Goal: Task Accomplishment & Management: Use online tool/utility

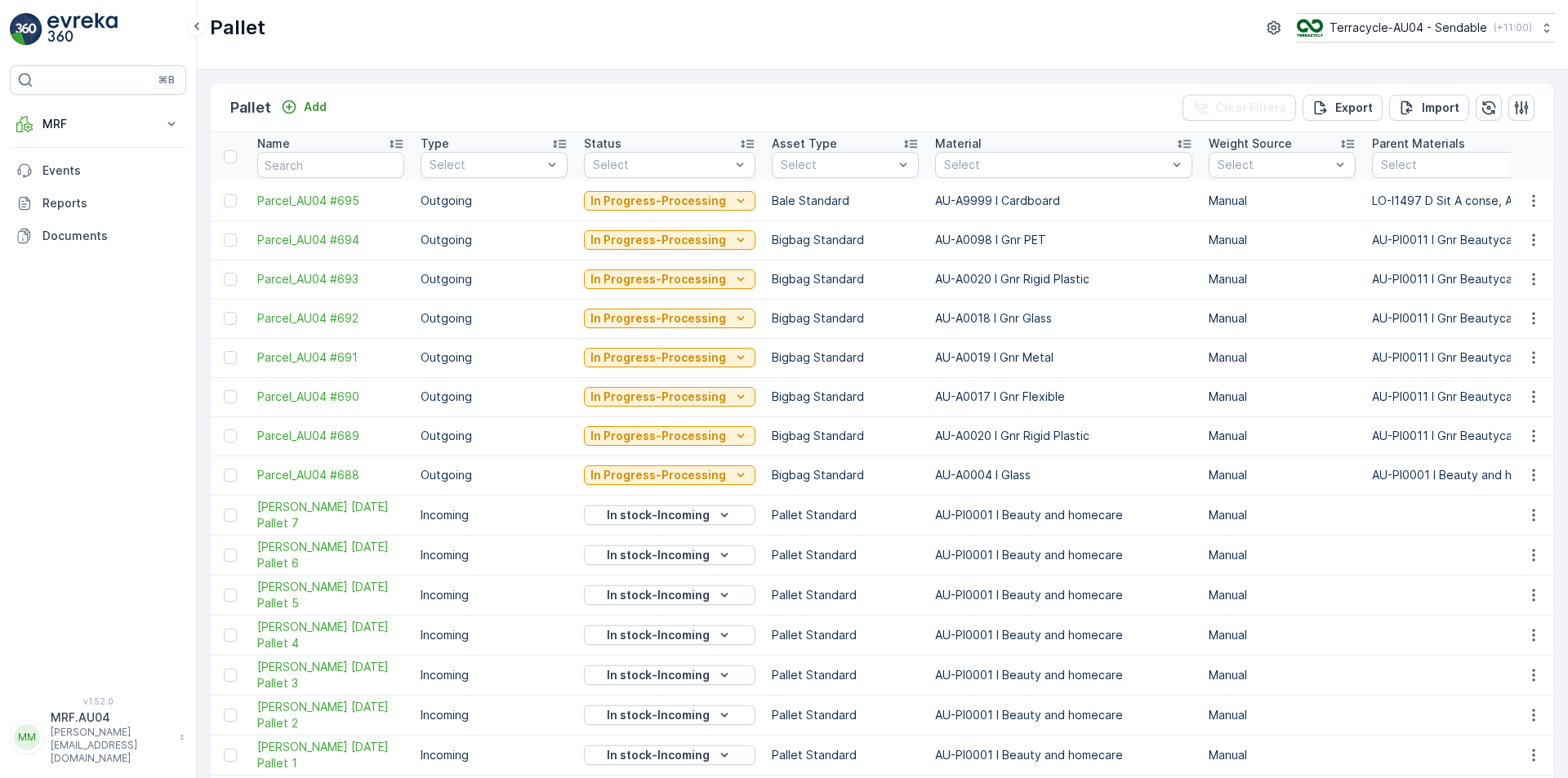
click at [1140, 268] on td "AU-A0020 I Gnr Rigid Plastic" at bounding box center [1063, 278] width 273 height 39
click at [1534, 274] on icon "button" at bounding box center [1533, 279] width 16 height 16
click at [1502, 319] on span "Edit Pallet" at bounding box center [1494, 327] width 56 height 16
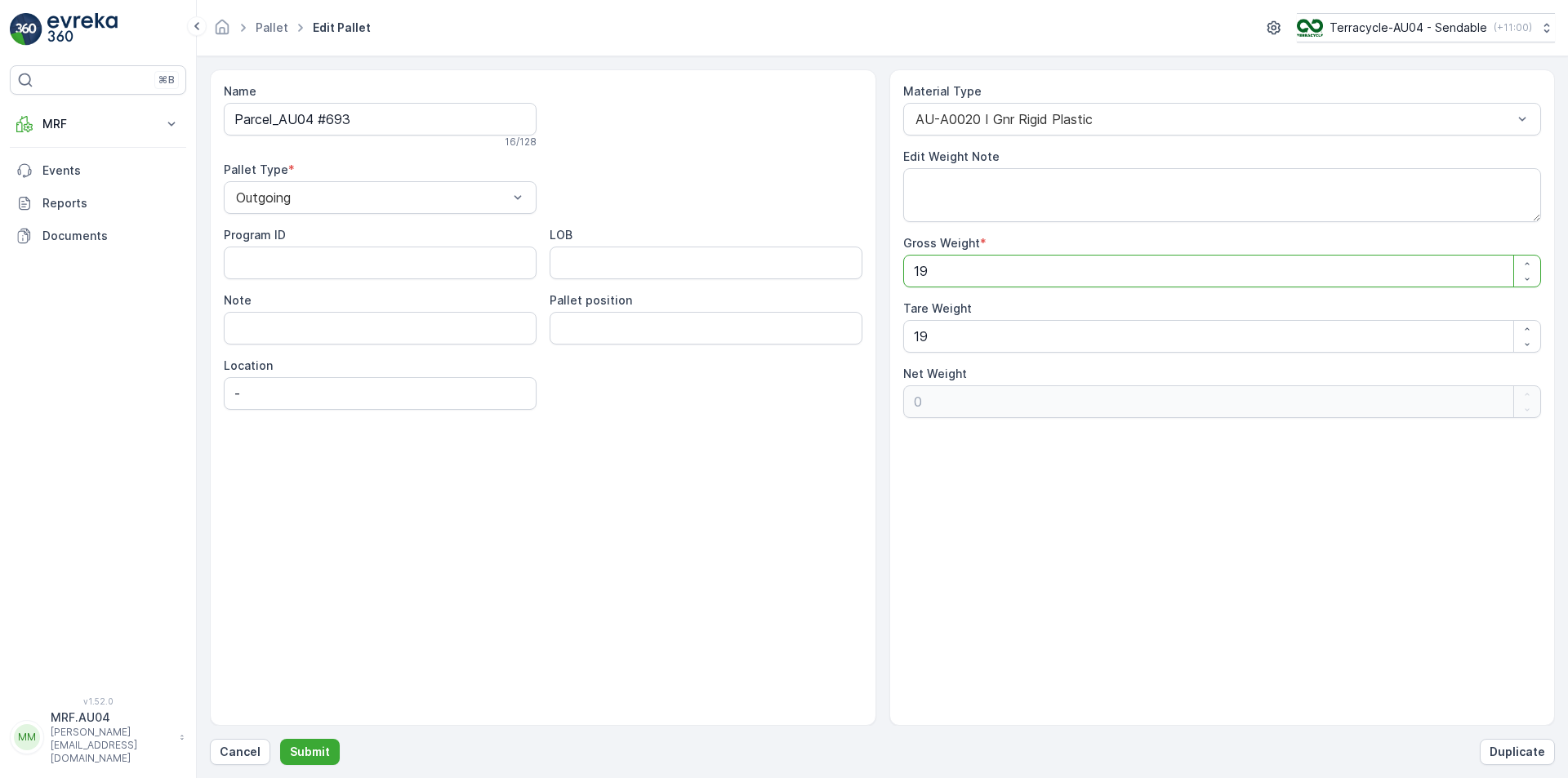
drag, startPoint x: 1038, startPoint y: 281, endPoint x: 588, endPoint y: 306, distance: 450.7
click at [588, 306] on div "Name Parcel_AU04 #693 16 / 128 Pallet Type * Outgoing Program ID LOB Note Palle…" at bounding box center [882, 397] width 1345 height 657
type Weight "1"
type Weight "-18"
type Weight "17"
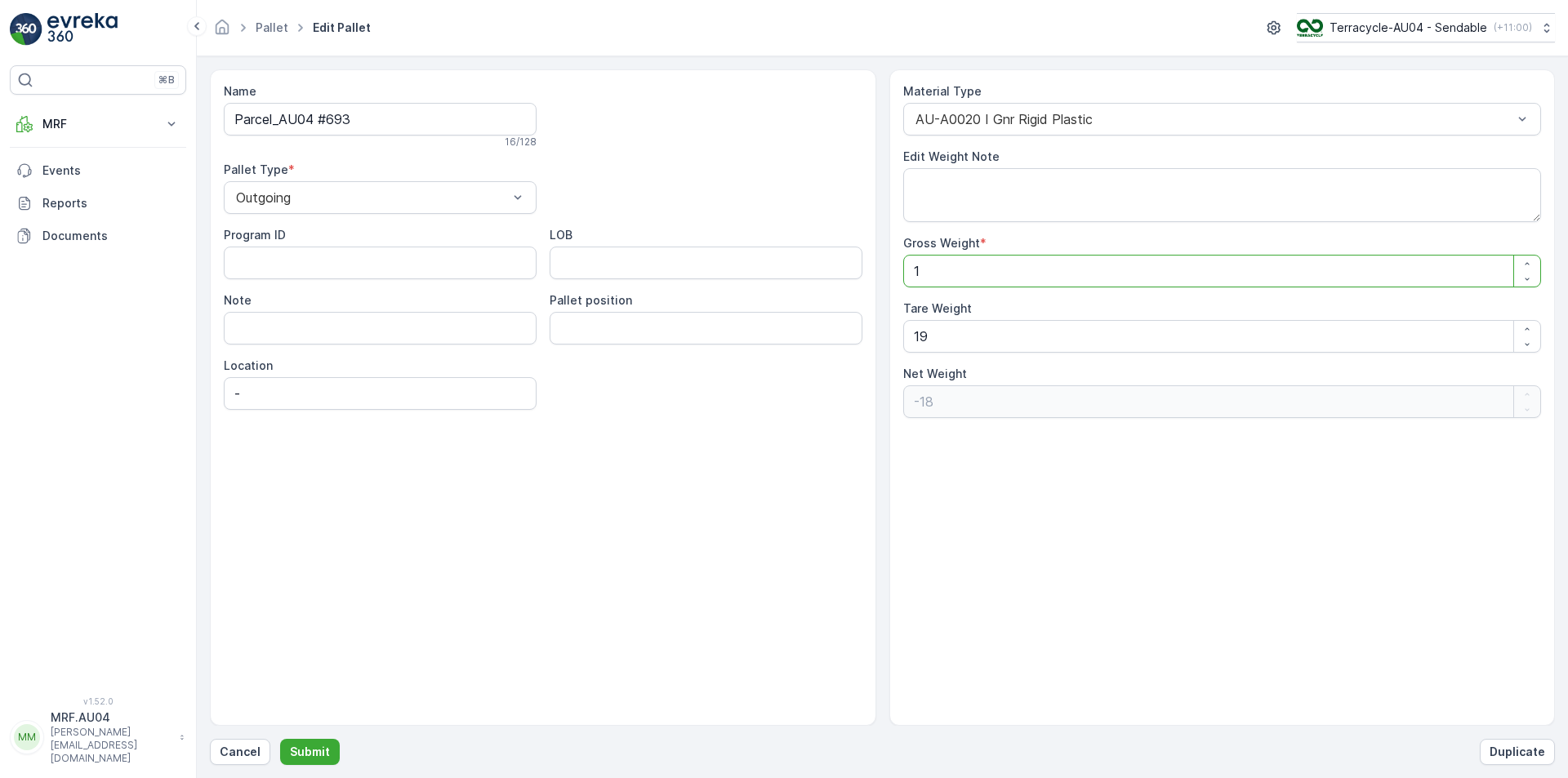
type Weight "-2"
type Weight "173"
type Weight "154"
type Weight "173"
click at [317, 750] on p "Submit" at bounding box center [310, 752] width 40 height 16
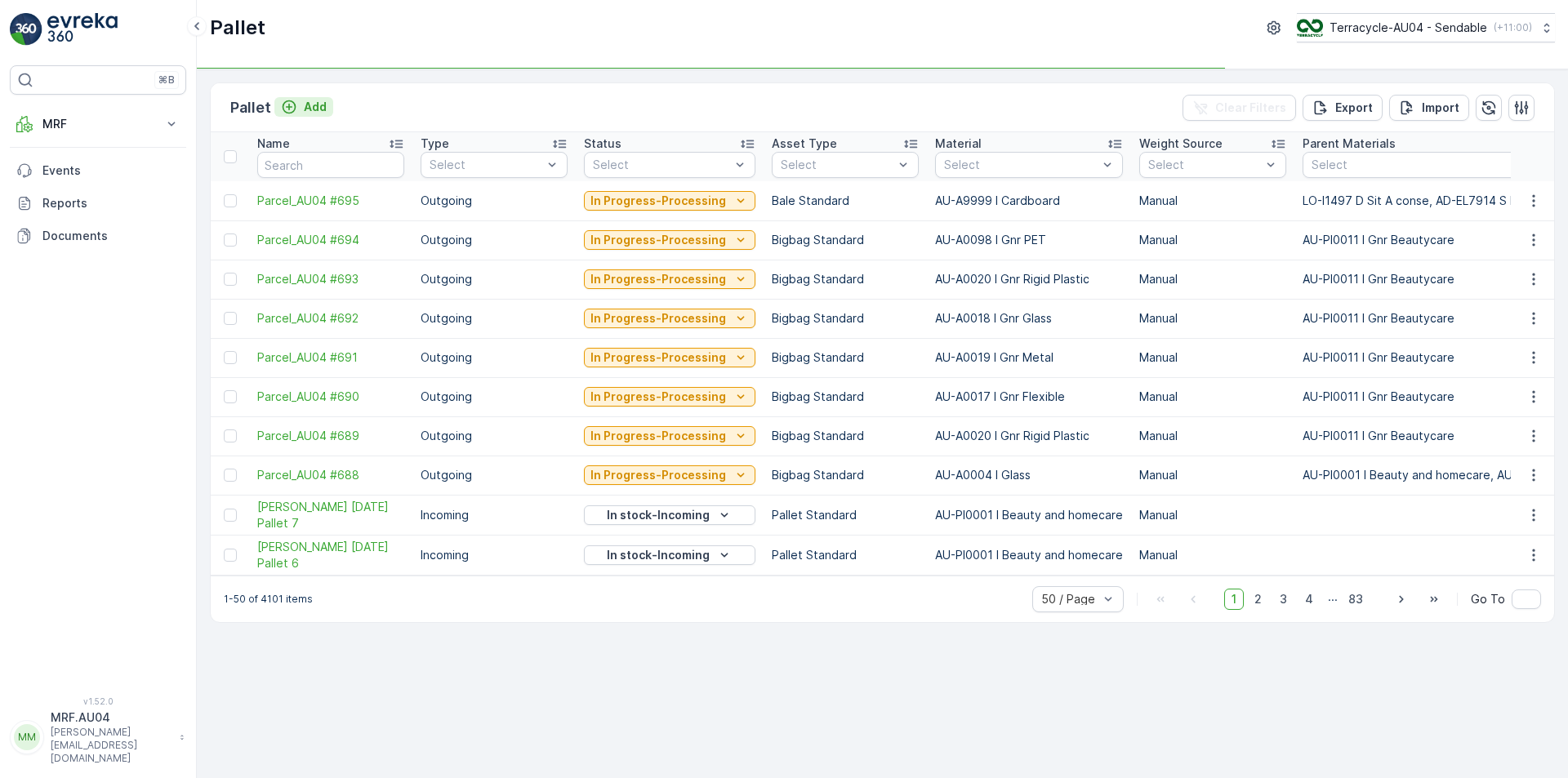
click at [309, 113] on p "Add" at bounding box center [315, 106] width 23 height 16
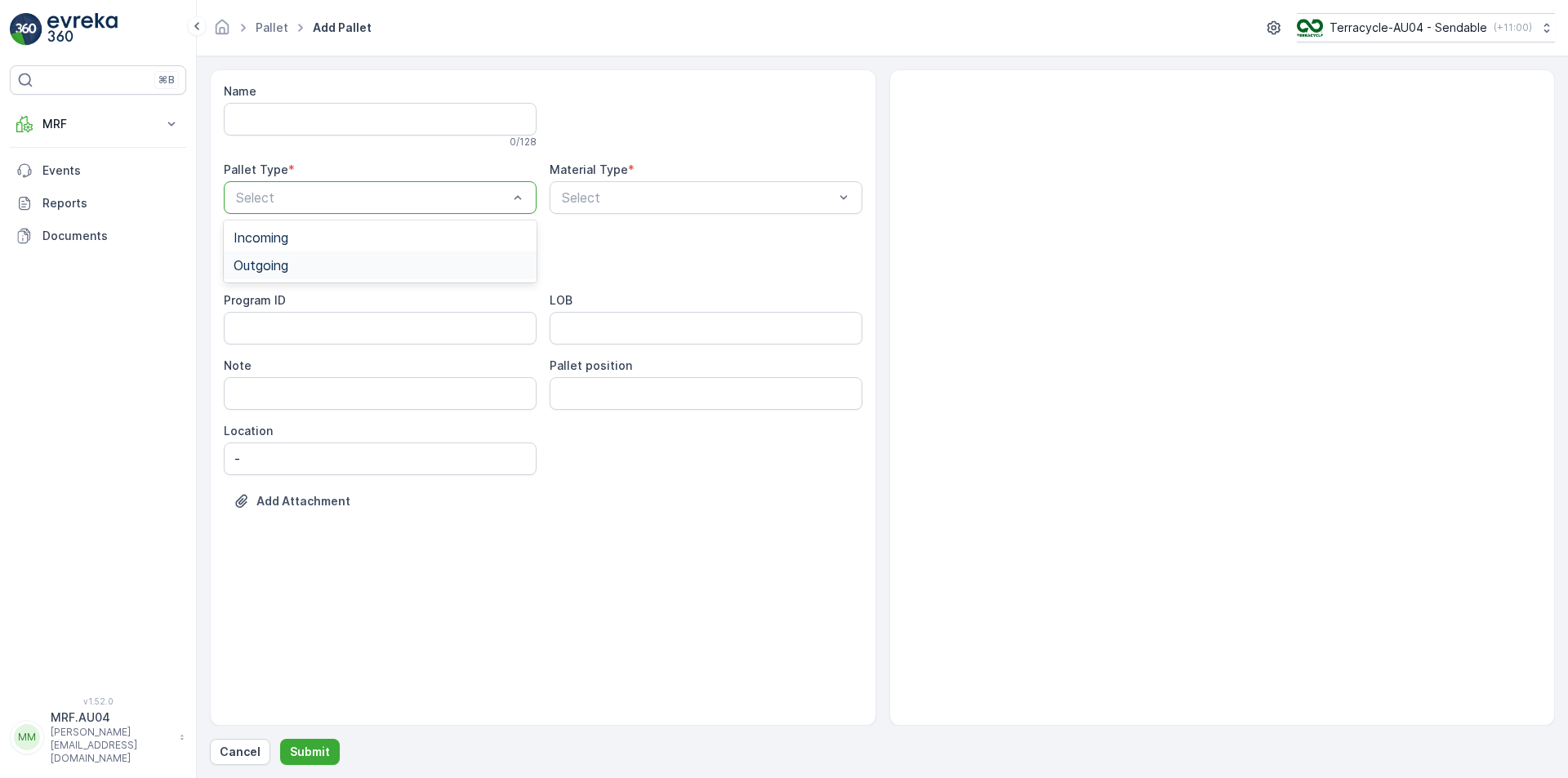
click at [438, 271] on div "Outgoing" at bounding box center [380, 265] width 293 height 15
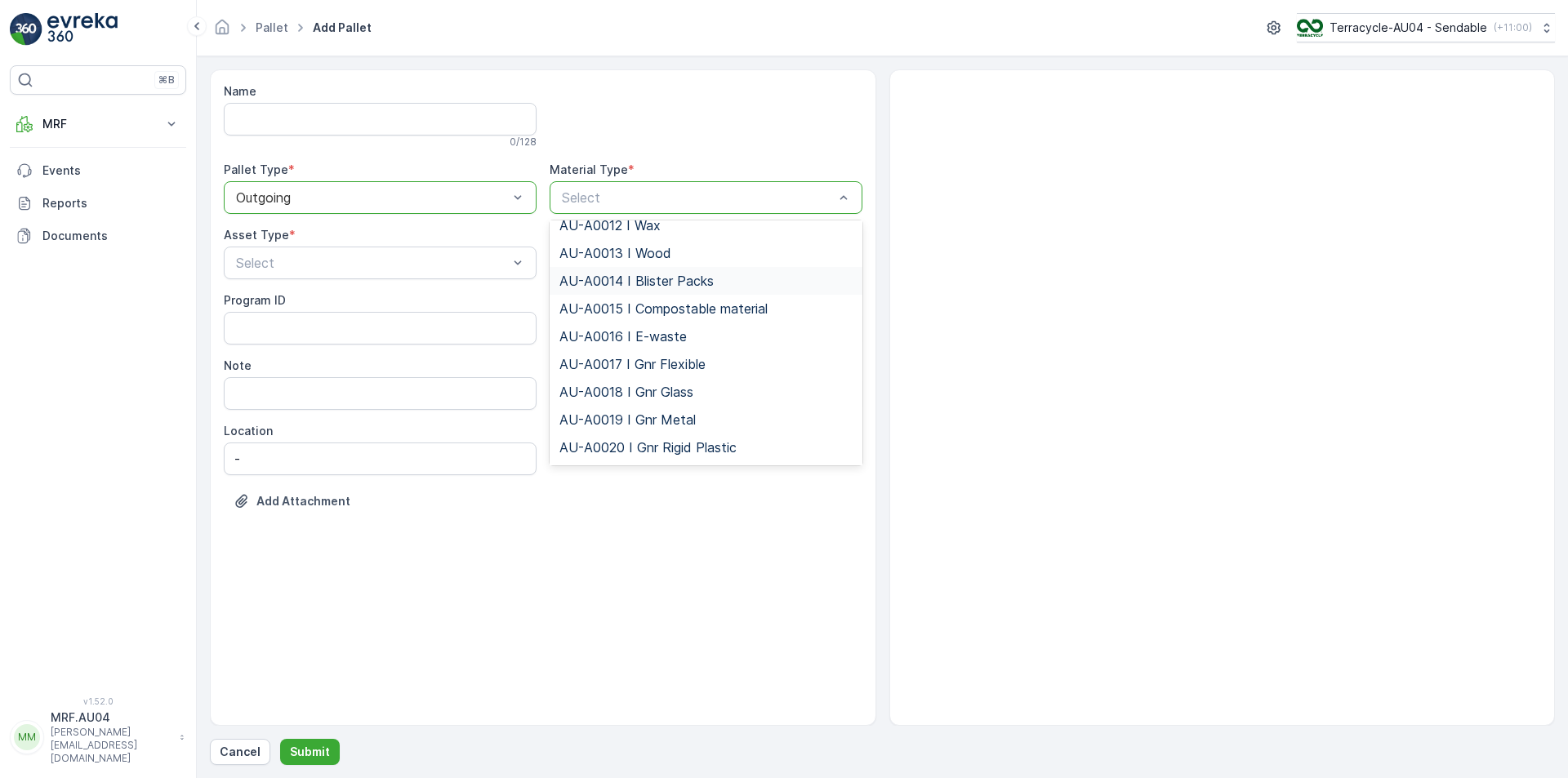
scroll to position [408, 0]
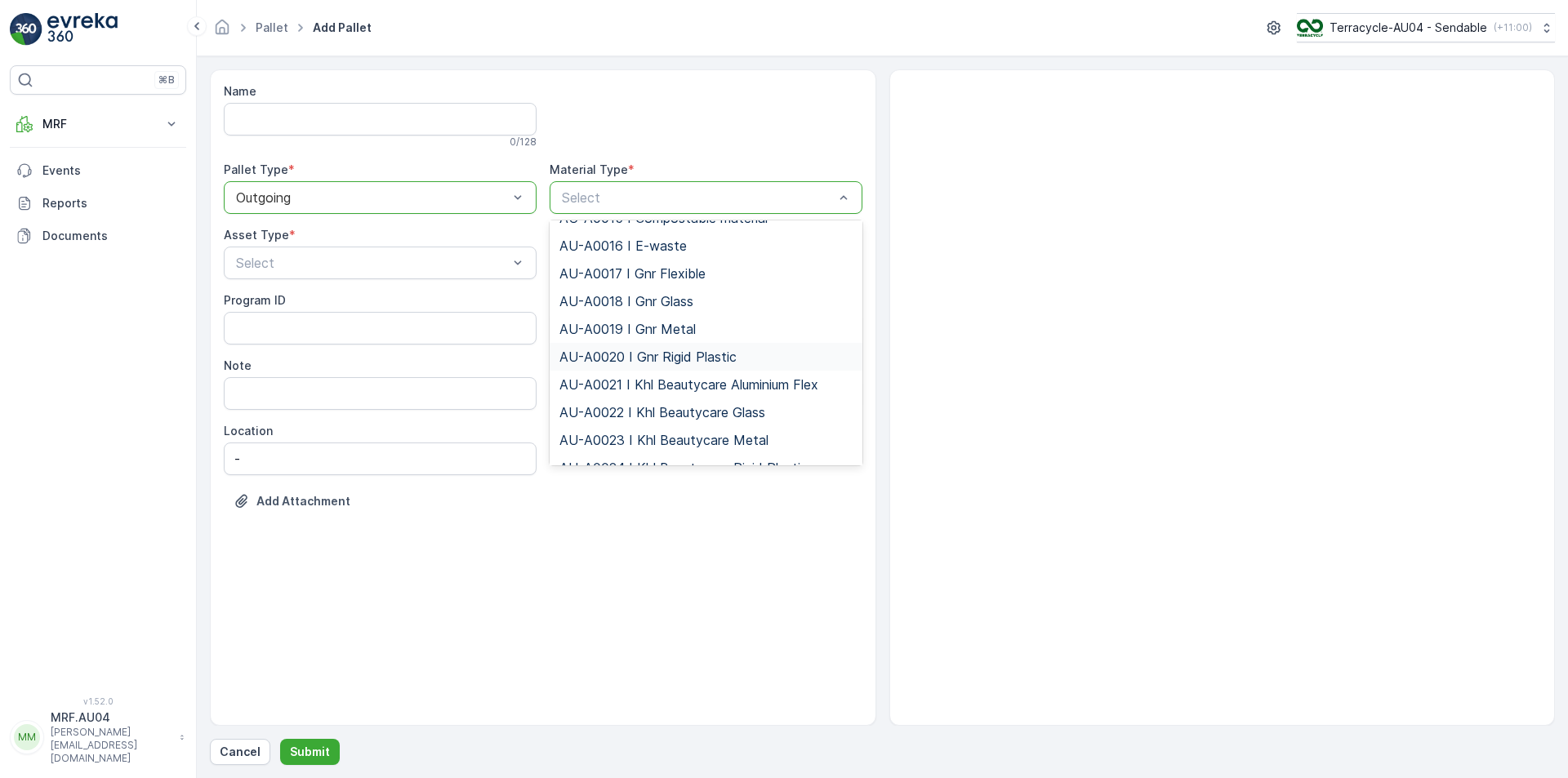
click at [676, 365] on span "AU-A0020 I Gnr Rigid Plastic" at bounding box center [648, 357] width 177 height 15
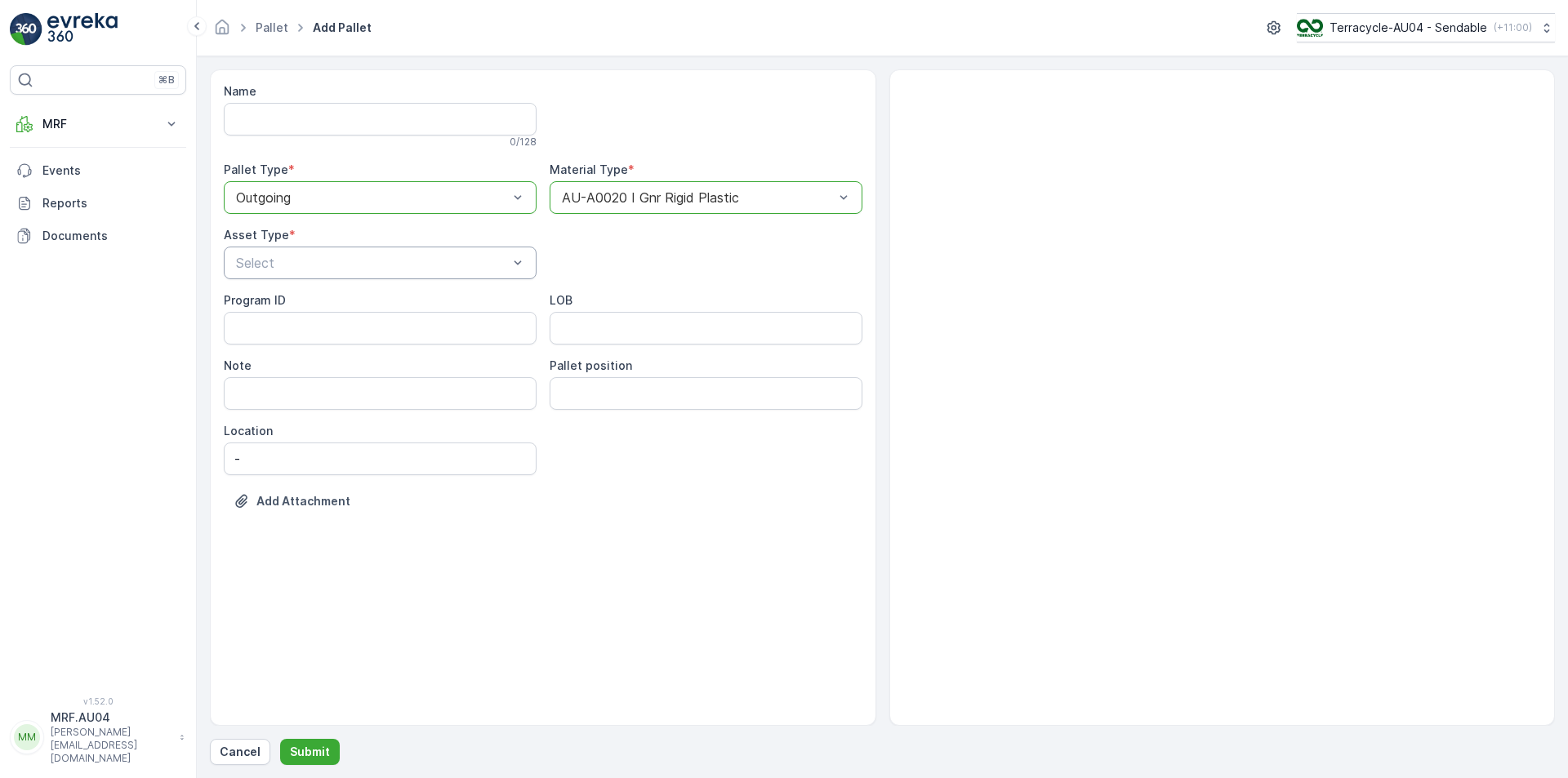
click at [374, 278] on div "Name 0 / 128 Pallet Type * option Outgoing, selected. Outgoing Material Type * …" at bounding box center [543, 309] width 639 height 451
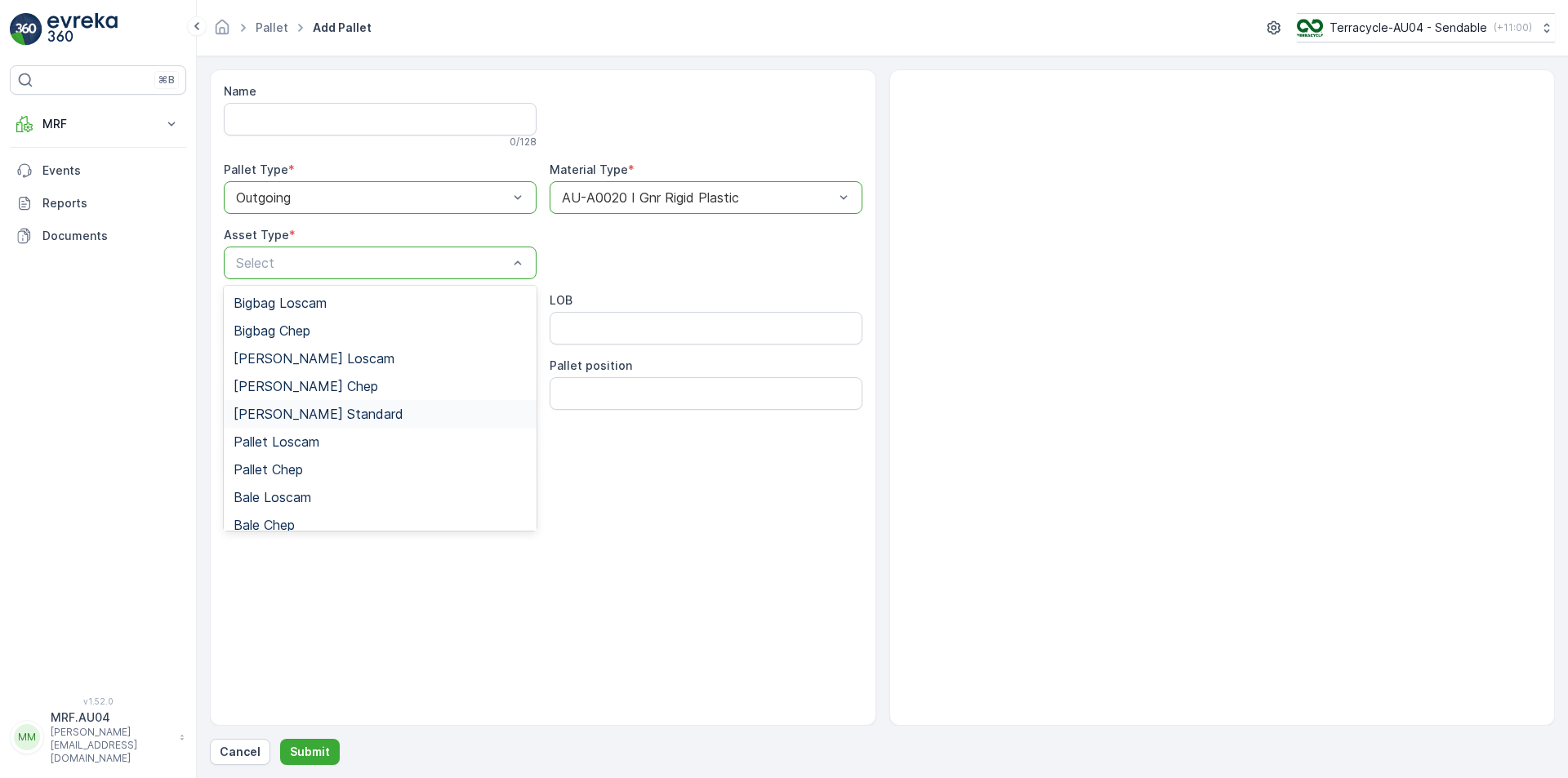
scroll to position [150, 0]
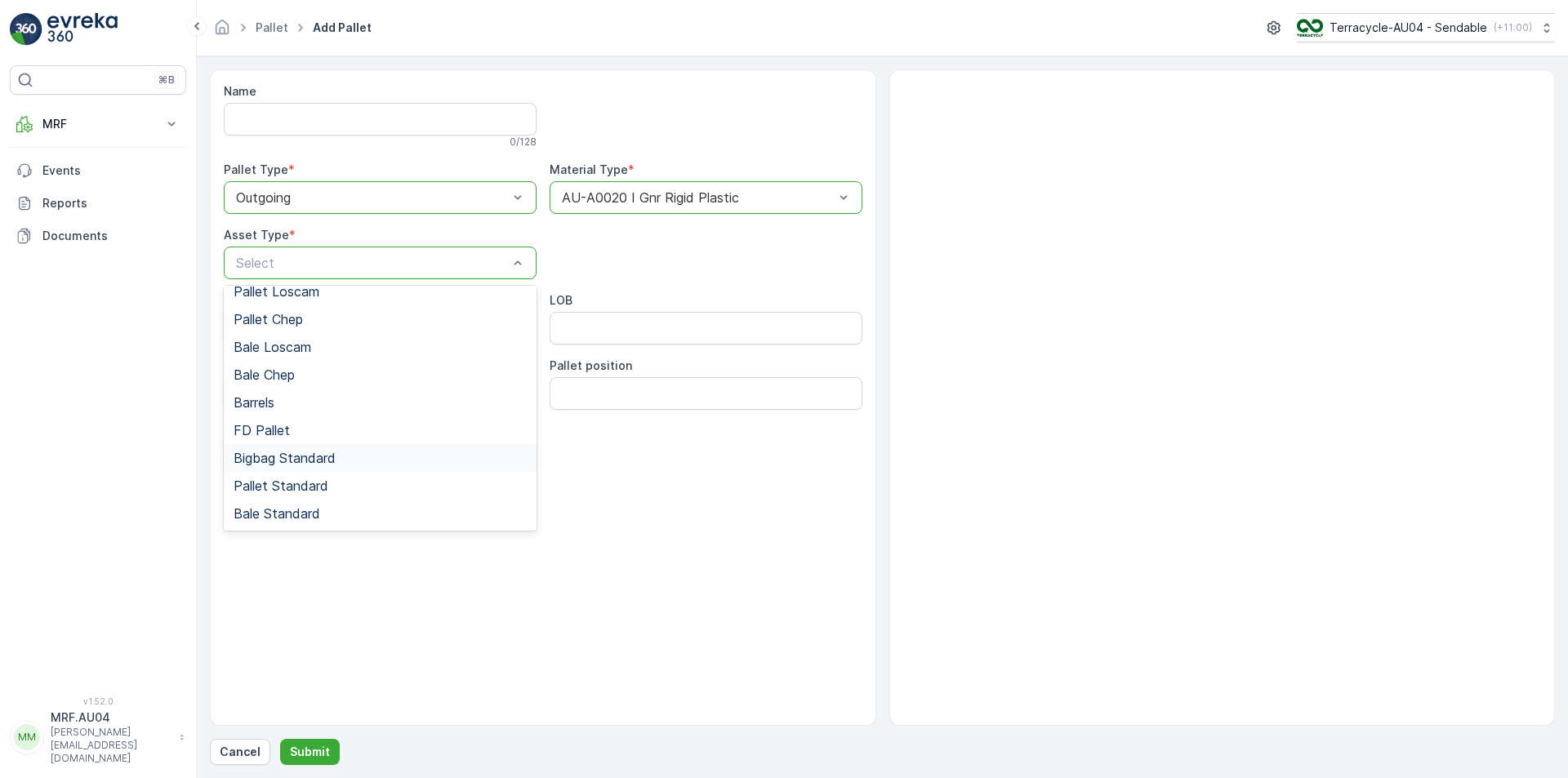
click at [329, 449] on div "Bigbag Standard" at bounding box center [380, 458] width 313 height 28
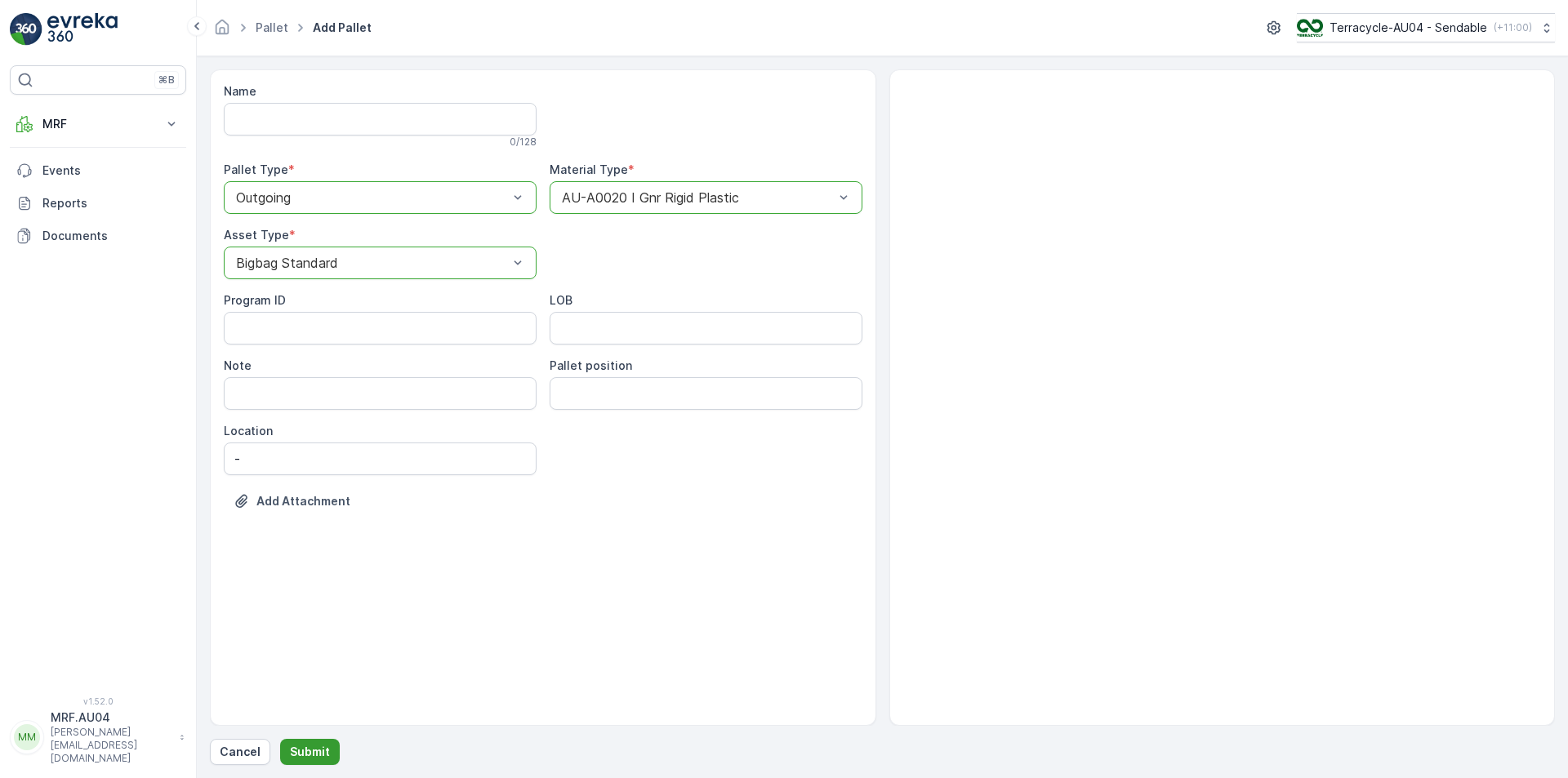
click at [317, 747] on p "Submit" at bounding box center [310, 752] width 40 height 16
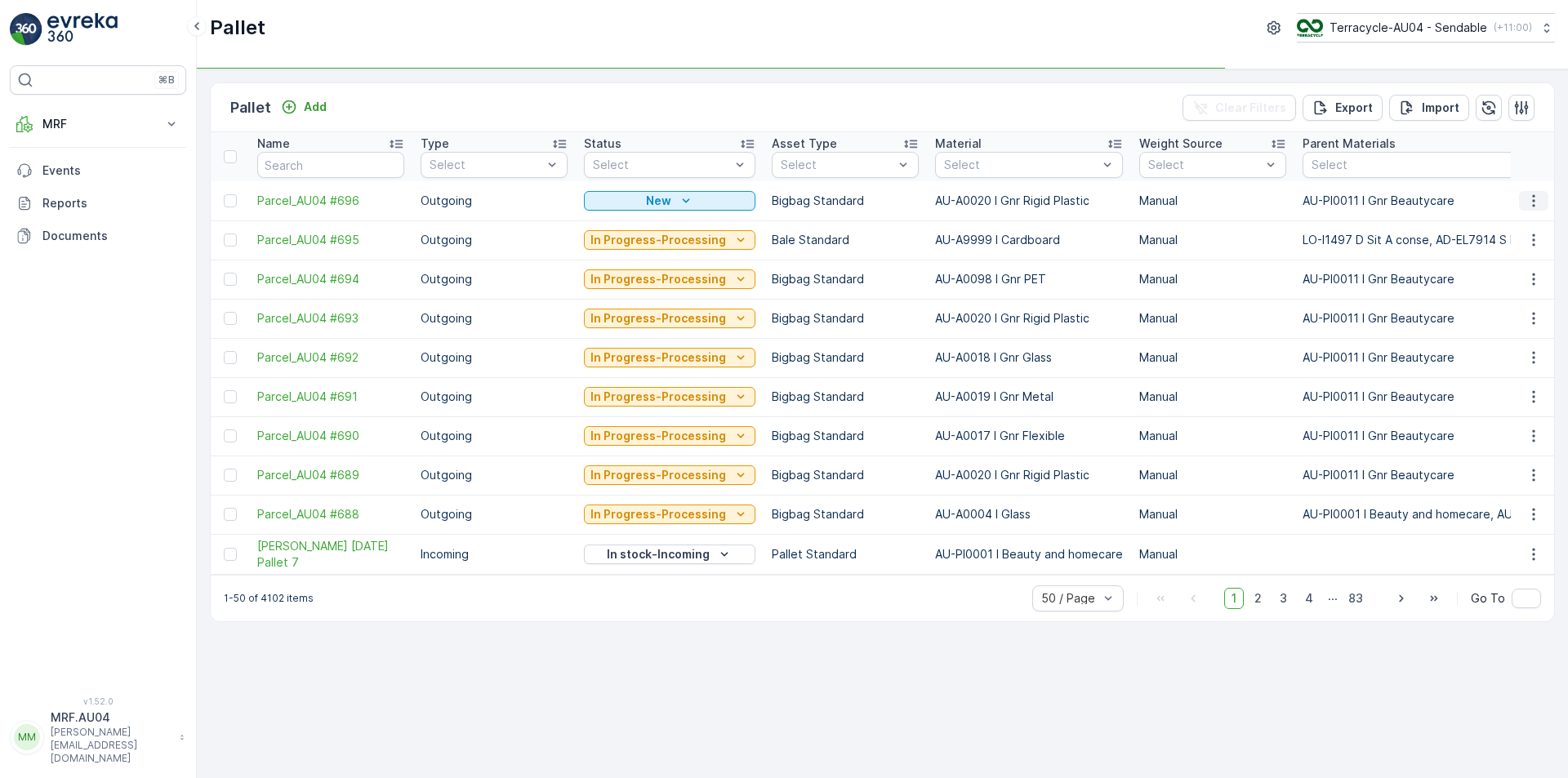
click at [1534, 204] on icon "button" at bounding box center [1533, 201] width 16 height 16
click at [1510, 254] on span "Edit Pallet" at bounding box center [1494, 248] width 56 height 16
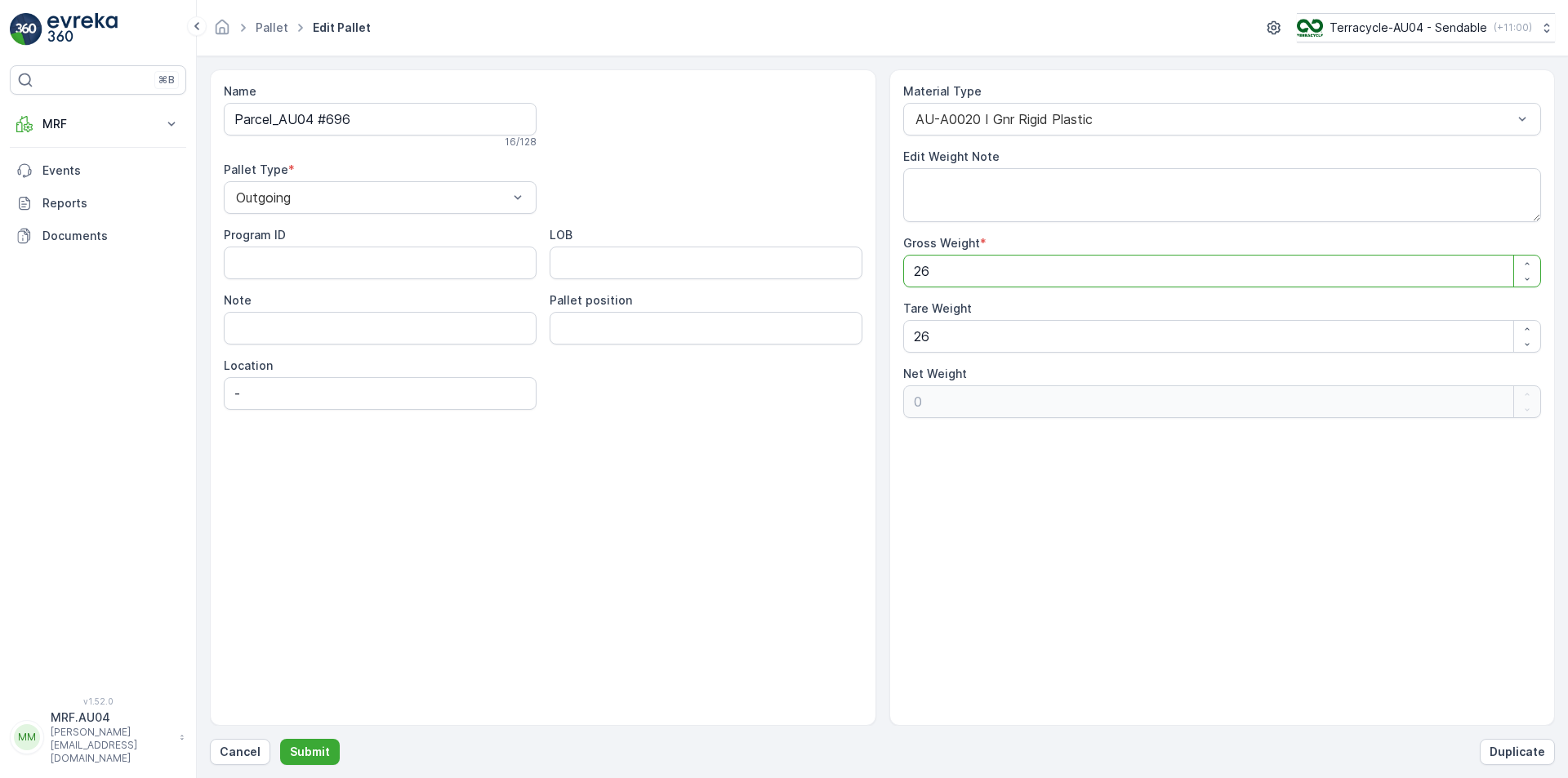
drag, startPoint x: 934, startPoint y: 280, endPoint x: 689, endPoint y: 303, distance: 246.1
click at [705, 303] on div "Name Parcel_AU04 #696 16 / 128 Pallet Type * Outgoing Program ID LOB Note Palle…" at bounding box center [882, 397] width 1345 height 657
type Weight "1"
type Weight "-25"
type Weight "19"
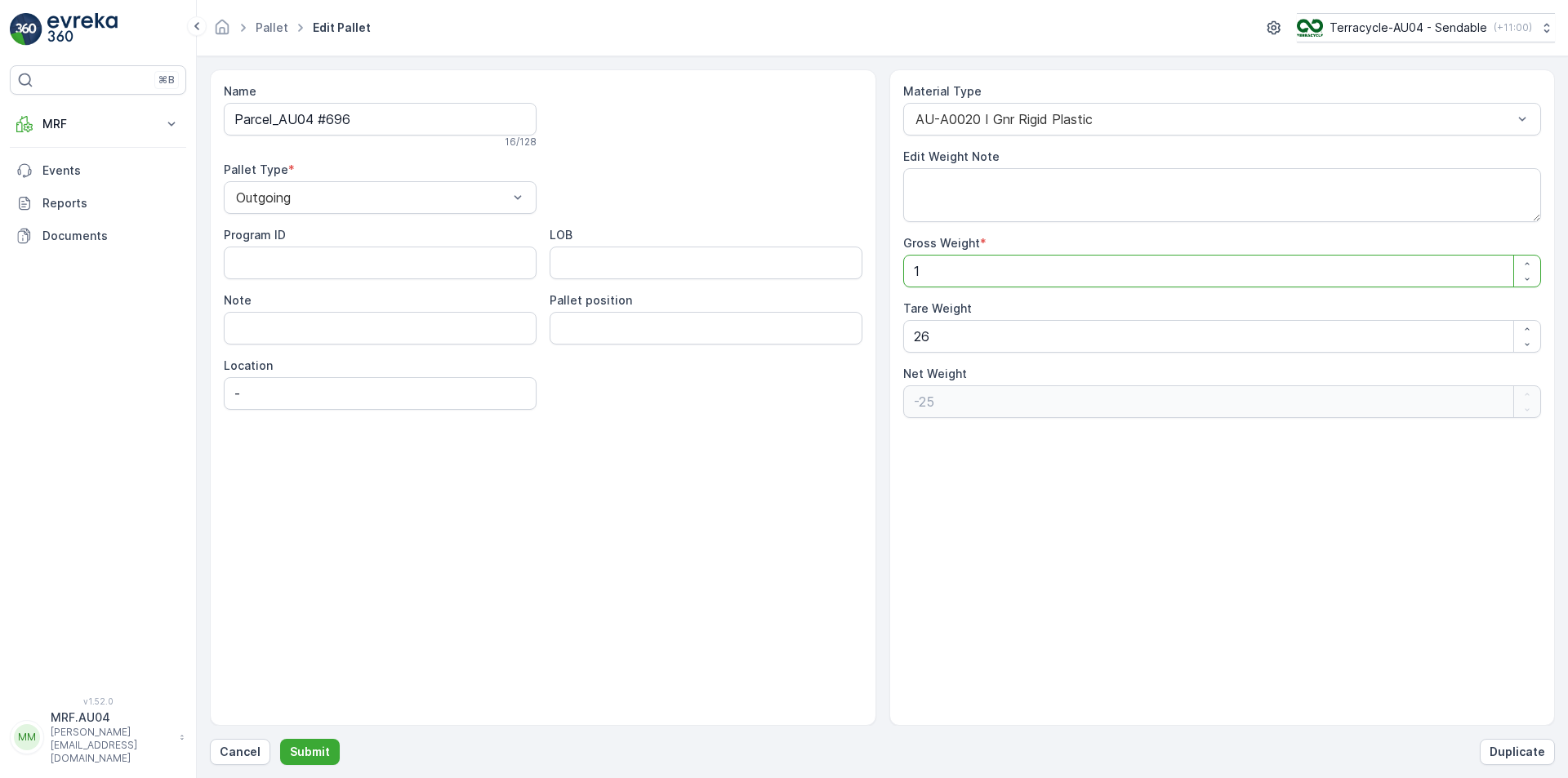
type Weight "-7"
type Weight "19"
drag, startPoint x: 935, startPoint y: 333, endPoint x: 728, endPoint y: 325, distance: 207.2
click at [784, 336] on div "Name Parcel_AU04 #696 16 / 128 Pallet Type * Outgoing Program ID LOB Note Palle…" at bounding box center [882, 397] width 1345 height 657
type Weight "1"
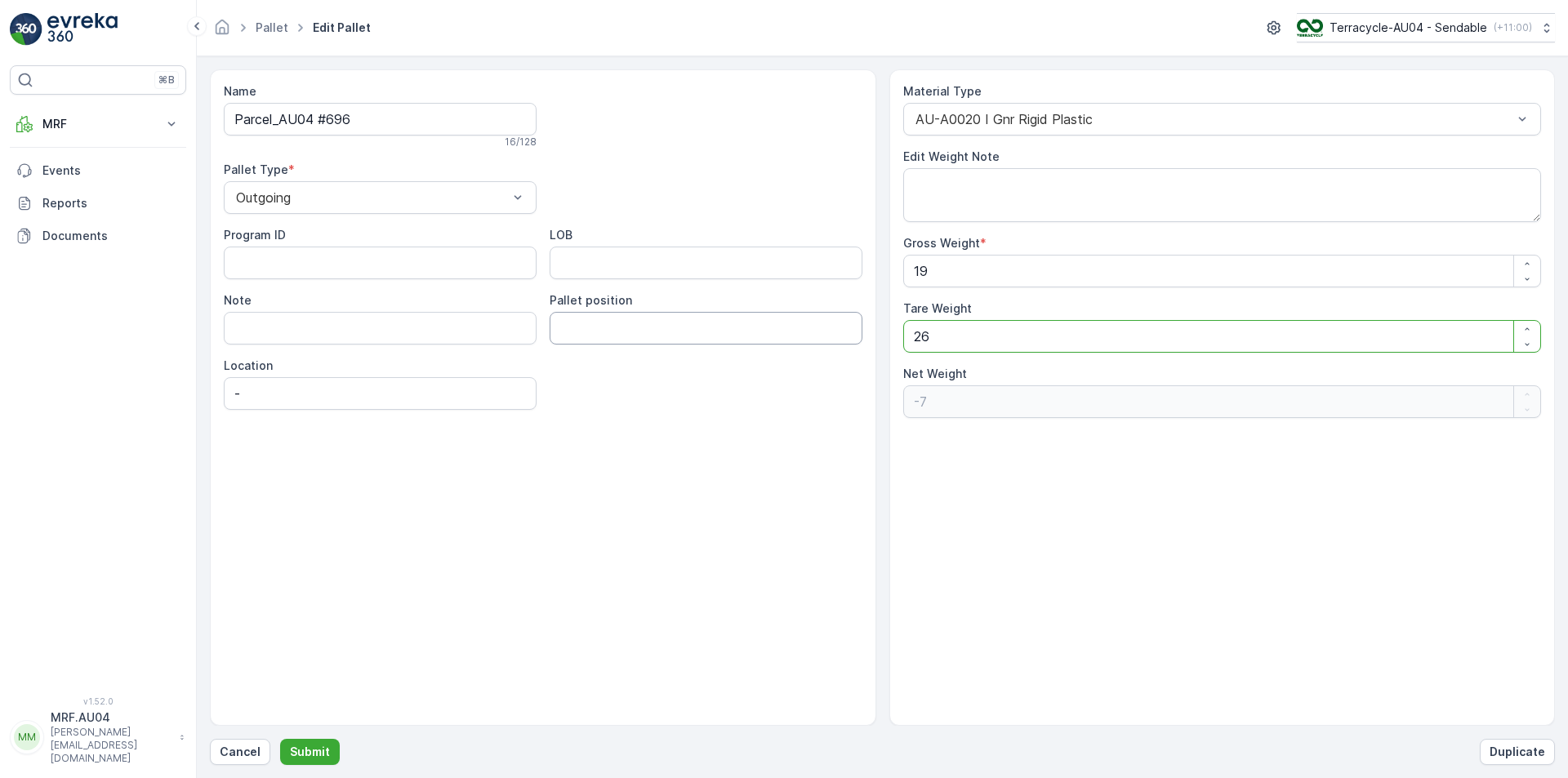
type Weight "18"
type Weight "19"
type Weight "0"
type Weight "19"
click at [328, 748] on button "Submit" at bounding box center [310, 752] width 60 height 26
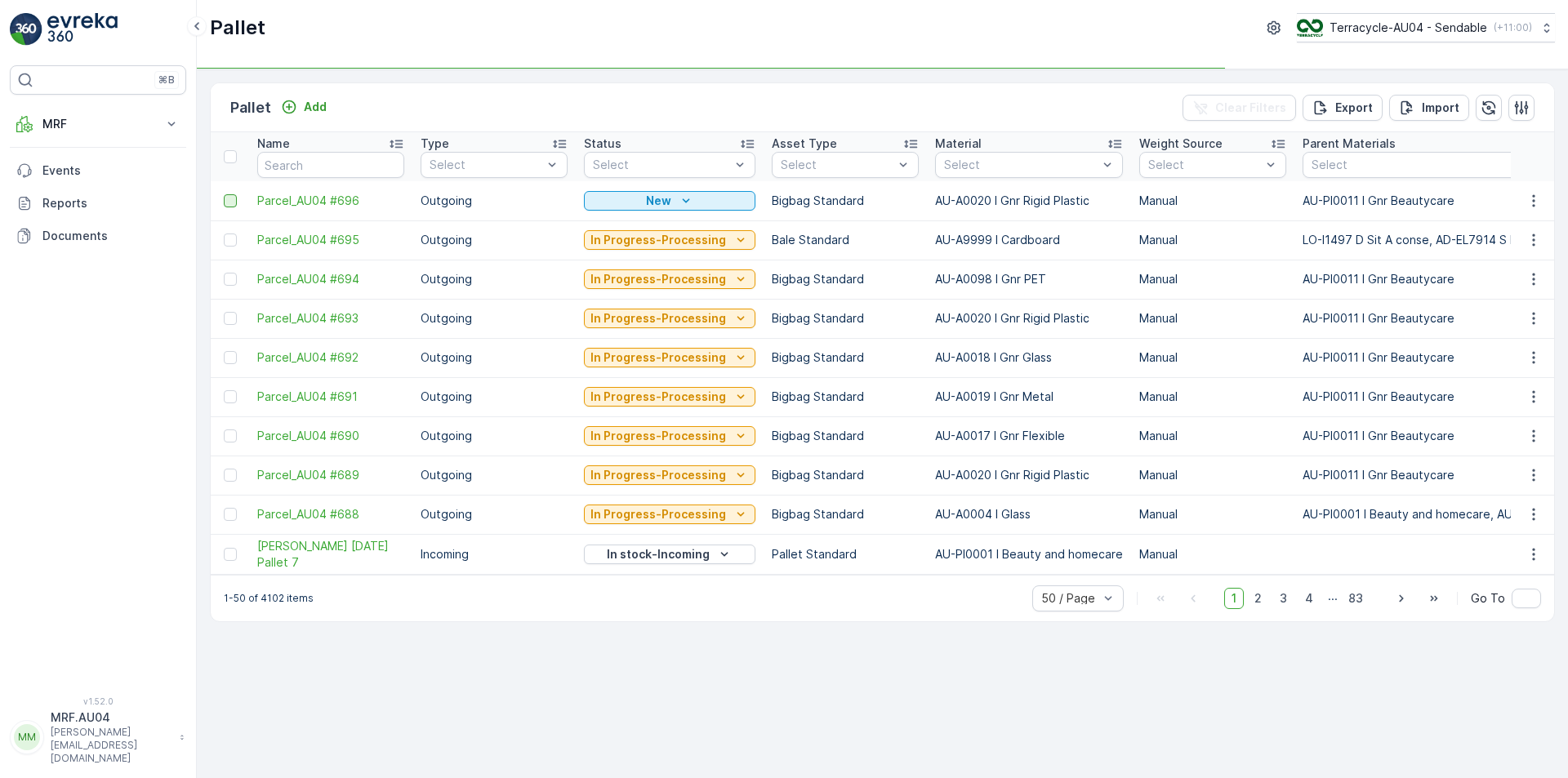
click at [225, 207] on div at bounding box center [230, 201] width 13 height 13
click at [224, 195] on input "checkbox" at bounding box center [224, 195] width 0 height 0
click at [1437, 99] on p "Print QR" at bounding box center [1430, 107] width 49 height 16
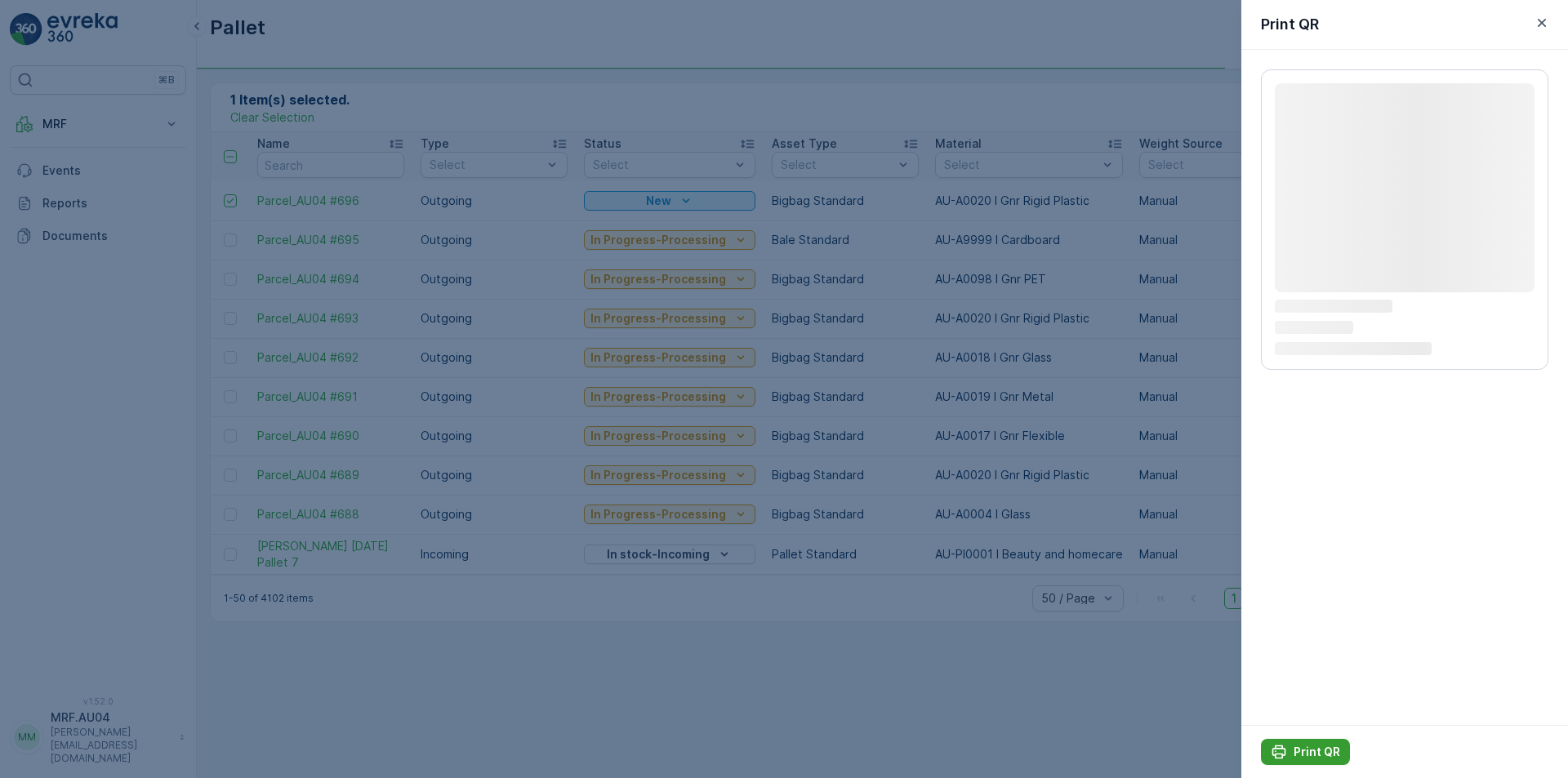
click at [1316, 740] on button "Print QR" at bounding box center [1306, 752] width 89 height 26
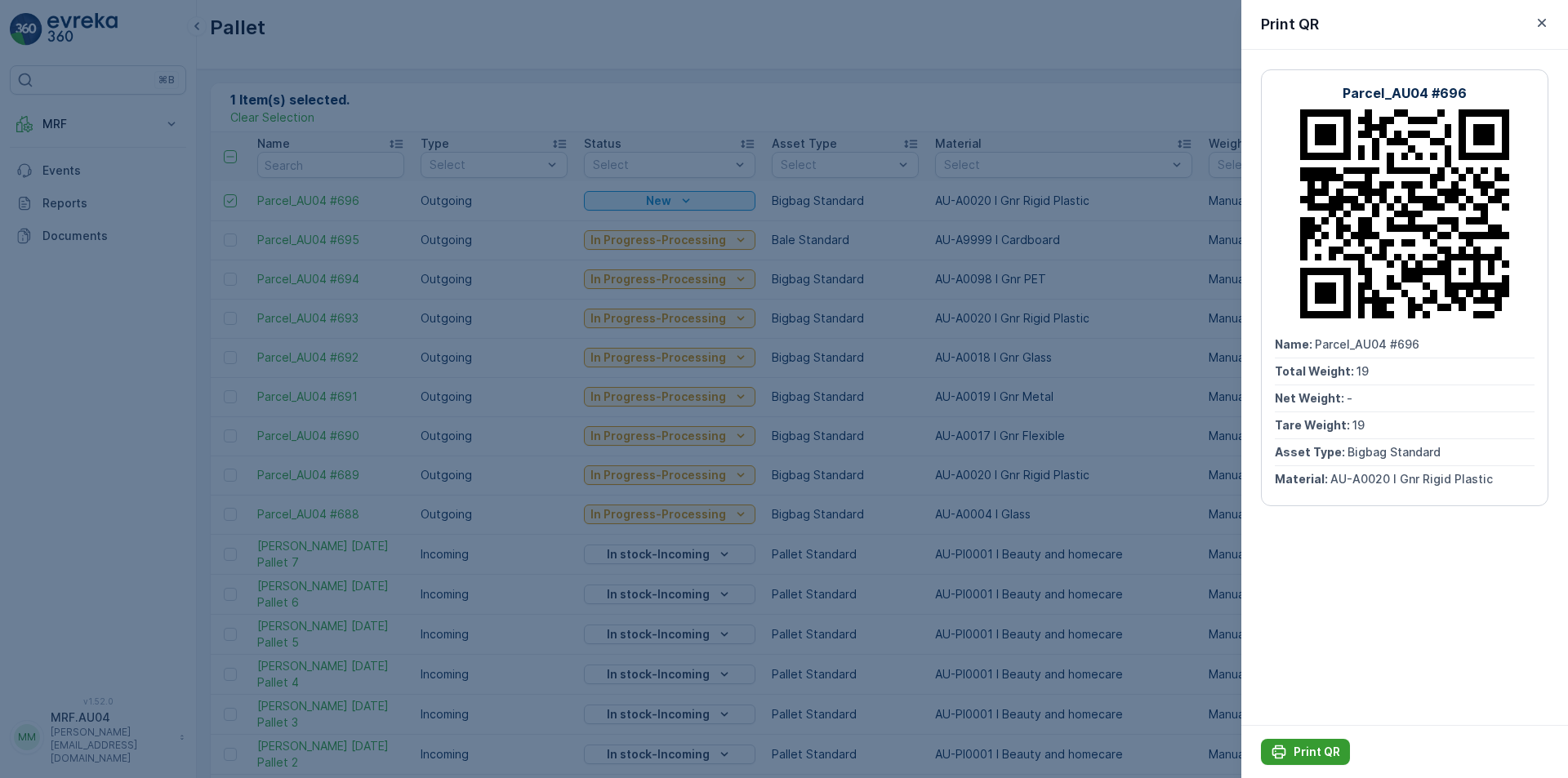
click at [1327, 750] on p "Print QR" at bounding box center [1317, 752] width 47 height 16
click at [1546, 23] on icon "button" at bounding box center [1542, 23] width 16 height 16
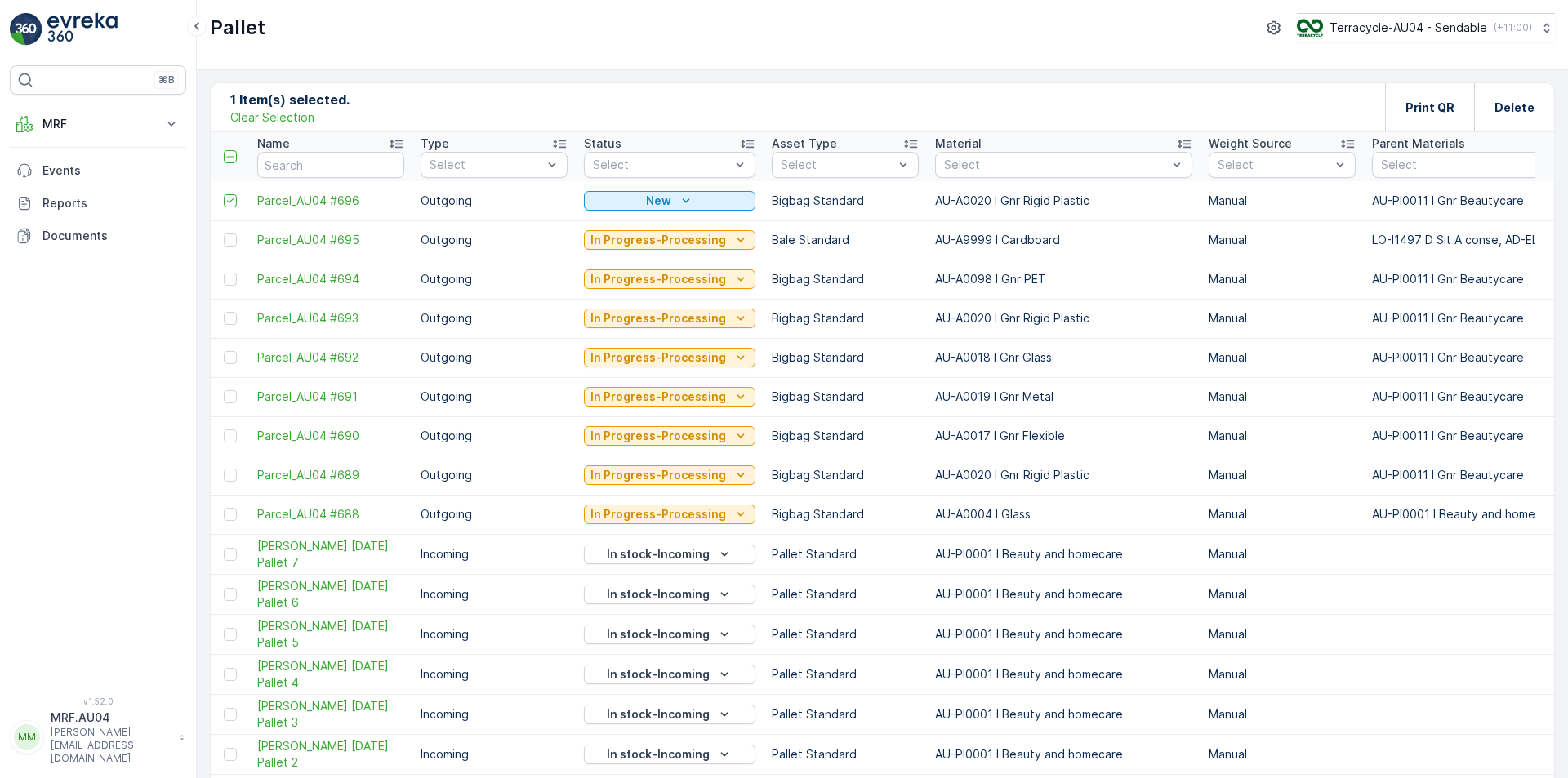
click at [258, 107] on p "1 Item(s) selected." at bounding box center [290, 99] width 119 height 20
click at [269, 118] on p "Clear Selection" at bounding box center [272, 117] width 84 height 16
click at [91, 130] on p "MRF" at bounding box center [98, 124] width 111 height 16
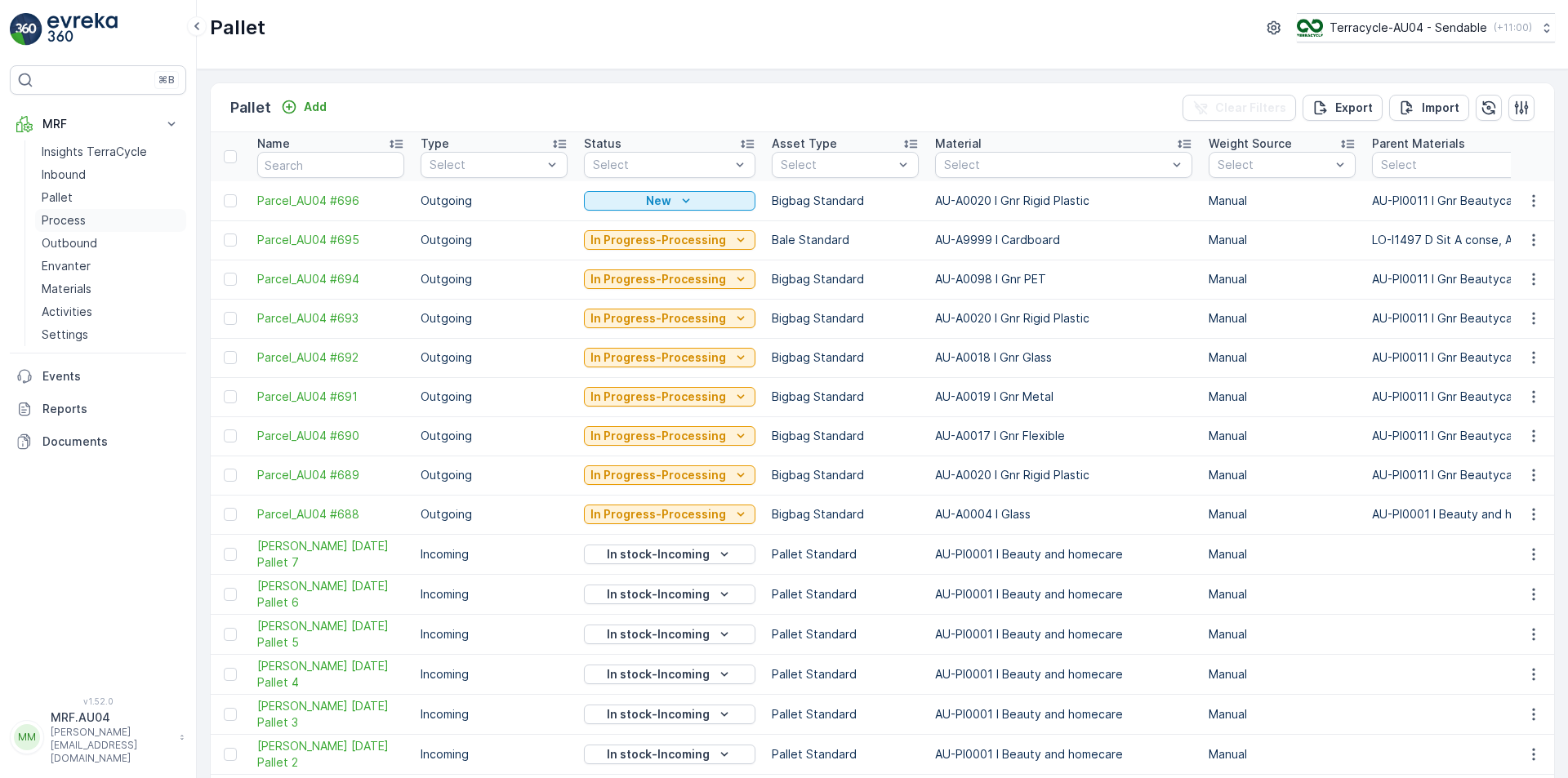
click at [79, 214] on p "Process" at bounding box center [64, 221] width 44 height 16
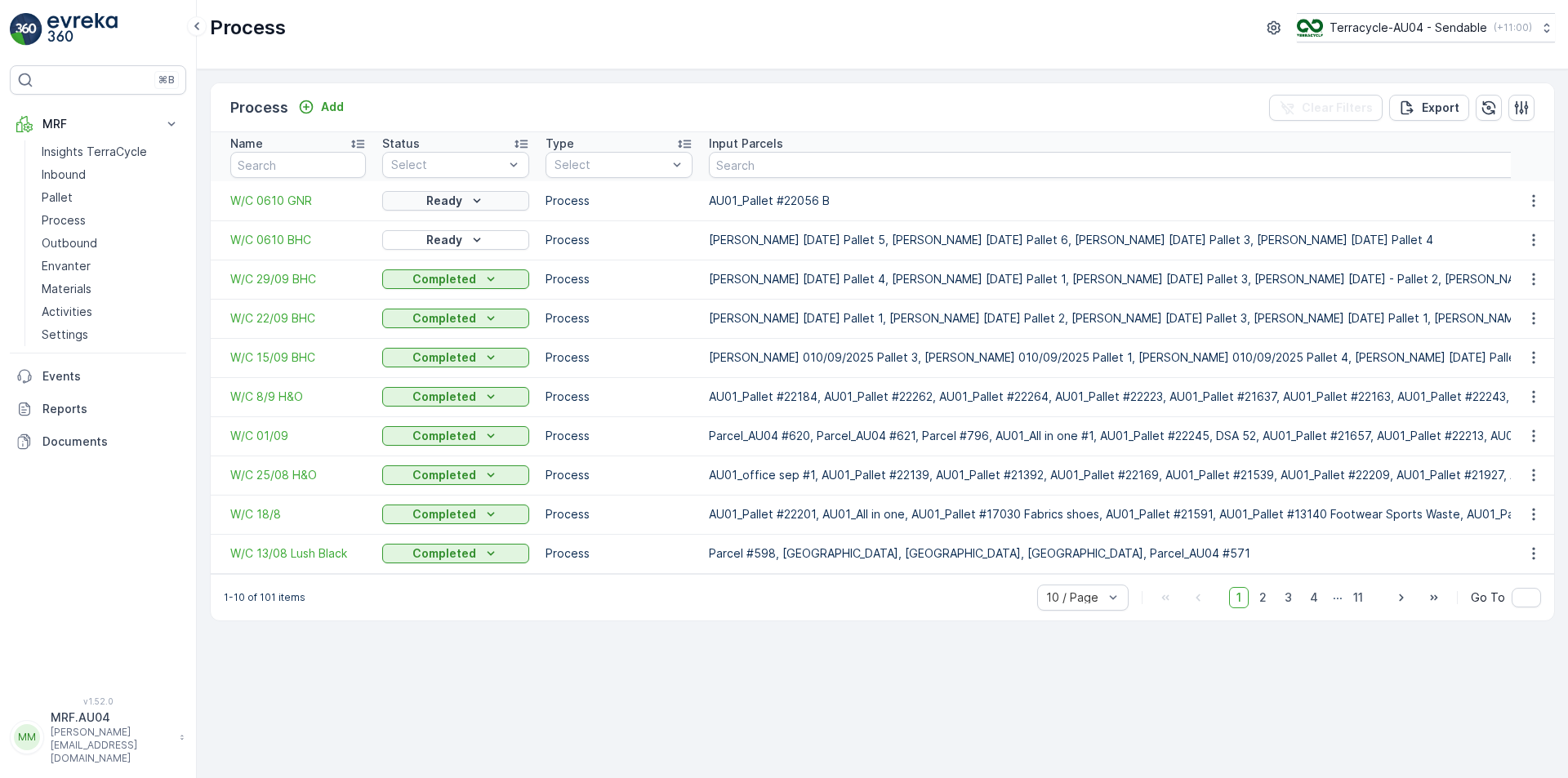
click at [434, 199] on p "Ready" at bounding box center [444, 201] width 36 height 16
click at [432, 231] on div "New" at bounding box center [480, 225] width 189 height 23
click at [254, 206] on span "W/C 0610 GNR" at bounding box center [298, 201] width 135 height 16
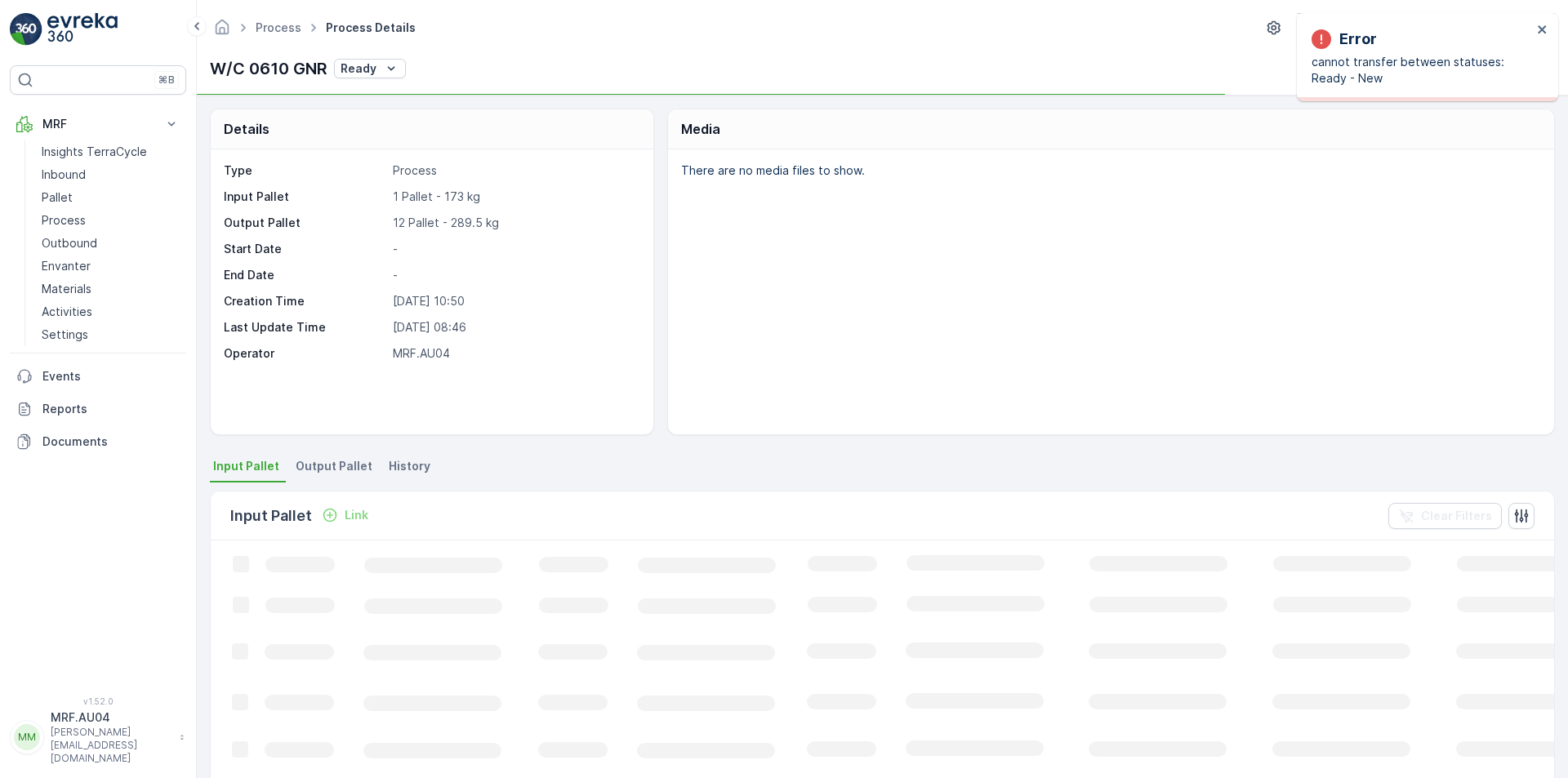
scroll to position [81, 0]
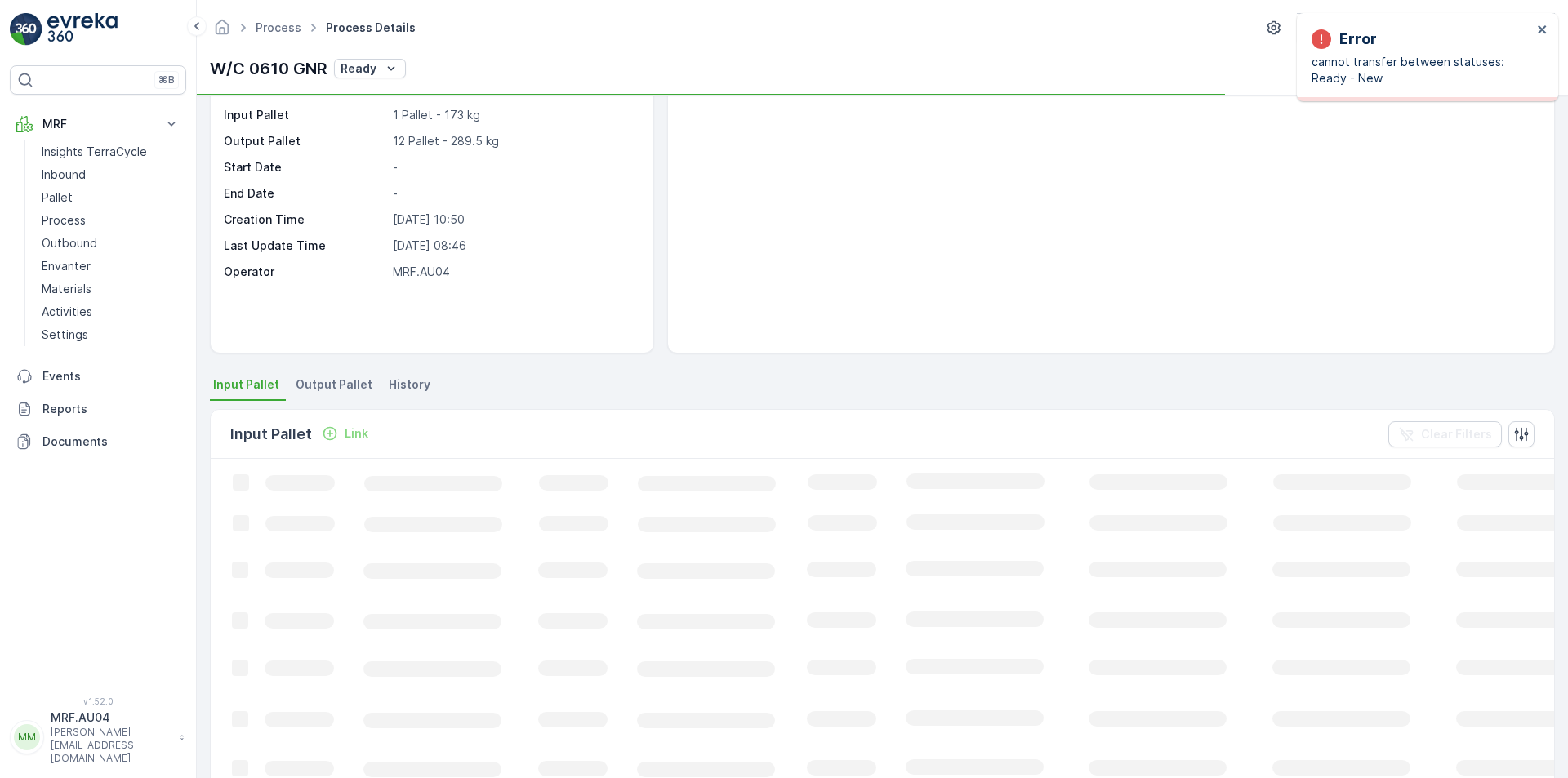
click at [360, 387] on span "Output Pallet" at bounding box center [334, 385] width 77 height 16
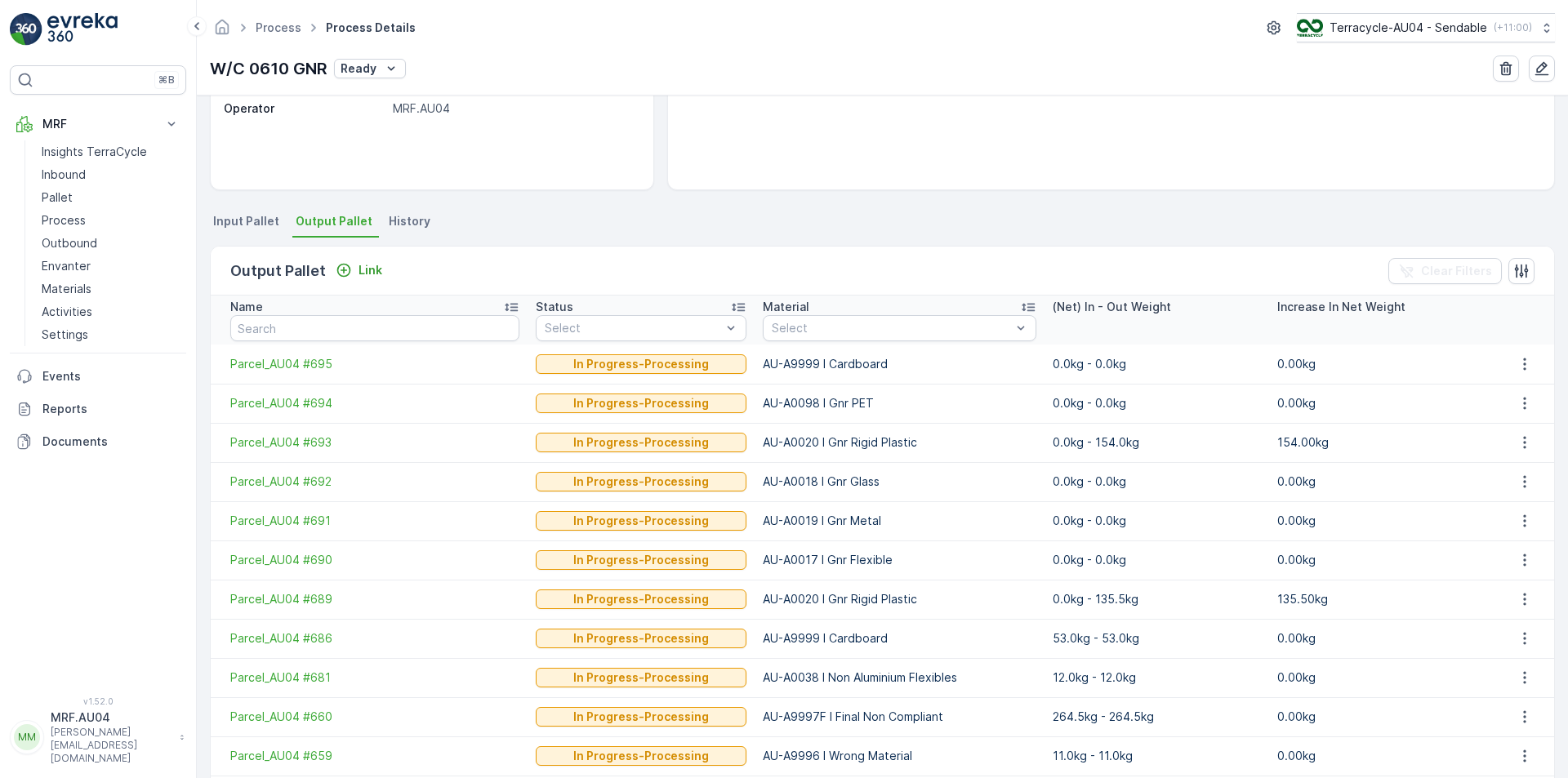
scroll to position [327, 0]
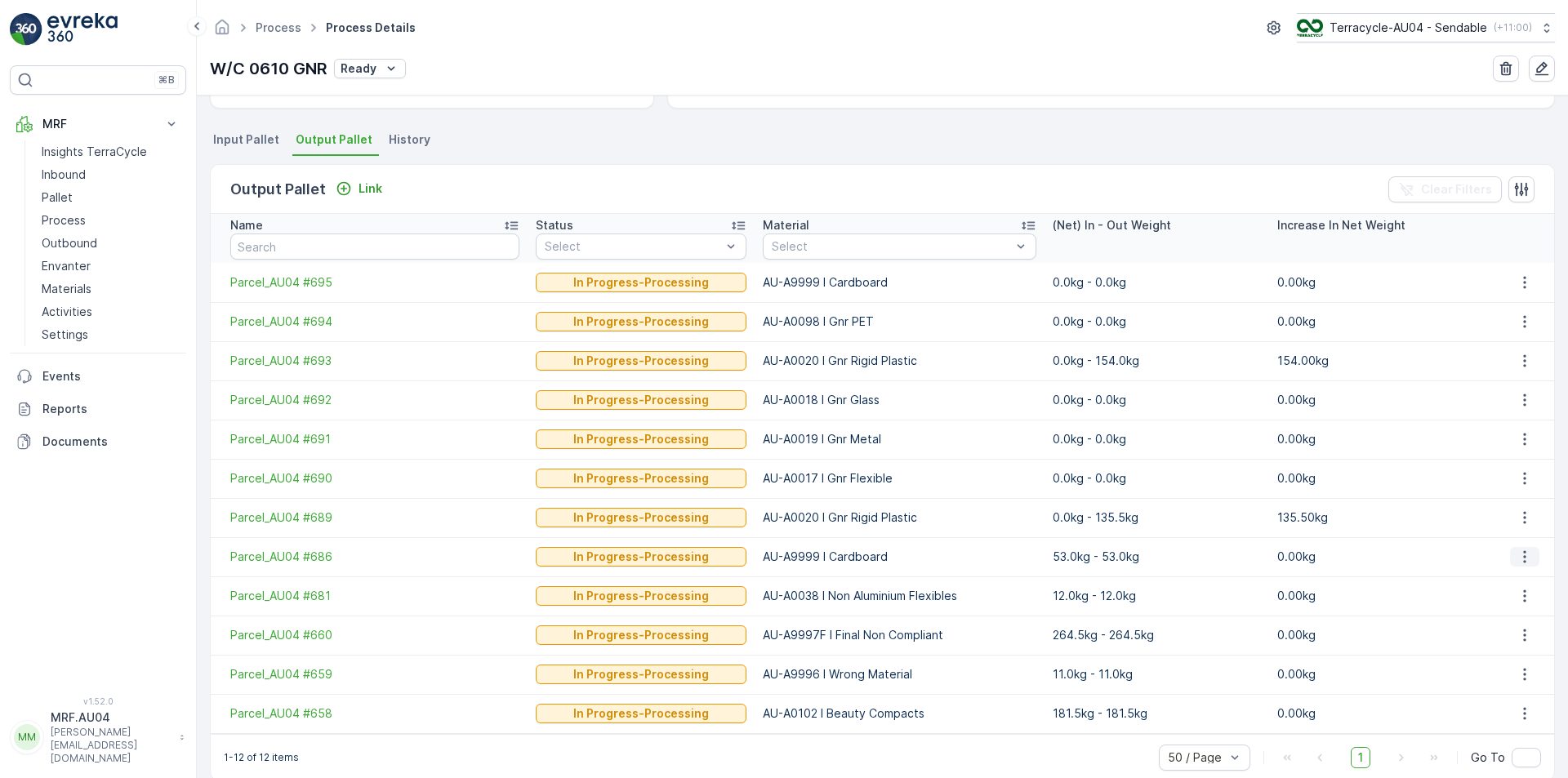
click at [1516, 550] on icon "button" at bounding box center [1524, 556] width 16 height 16
click at [1524, 578] on span "Detach" at bounding box center [1535, 581] width 40 height 16
